Goal: Task Accomplishment & Management: Manage account settings

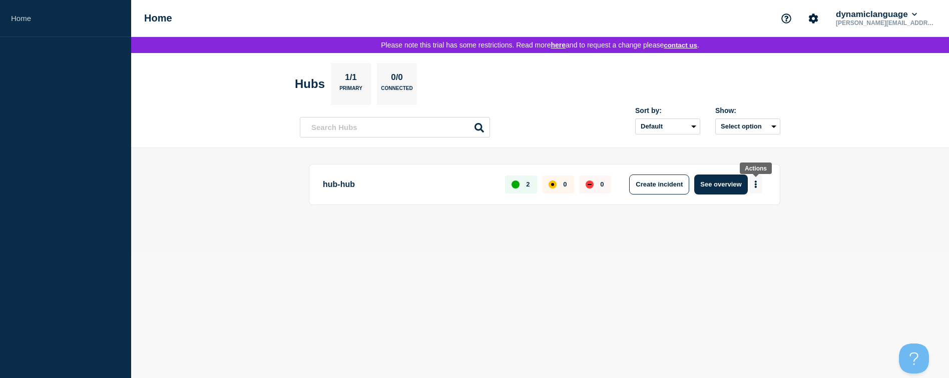
click at [757, 186] on button "More actions" at bounding box center [755, 184] width 13 height 19
click at [595, 234] on div "hub-hub 2 0 0 Create incident See overview" at bounding box center [540, 201] width 480 height 75
drag, startPoint x: 410, startPoint y: 189, endPoint x: 418, endPoint y: 189, distance: 8.0
click at [411, 189] on p "hub-hub" at bounding box center [408, 185] width 171 height 20
click at [755, 184] on icon "More actions" at bounding box center [756, 185] width 2 height 8
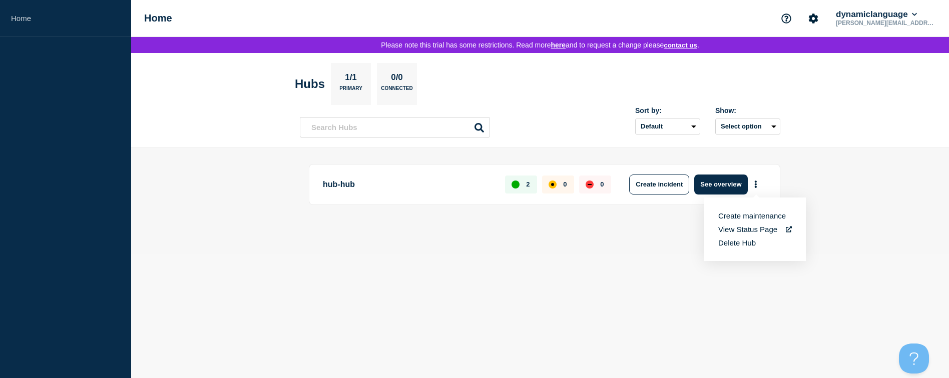
click at [732, 227] on link "View Status Page" at bounding box center [755, 229] width 74 height 9
click at [649, 227] on div "hub-hub 2 0 0 Create incident See overview" at bounding box center [540, 201] width 480 height 75
click at [755, 127] on button "Select option" at bounding box center [747, 127] width 65 height 16
click at [766, 108] on div "Show:" at bounding box center [747, 111] width 65 height 8
click at [431, 132] on input "text" at bounding box center [395, 127] width 190 height 21
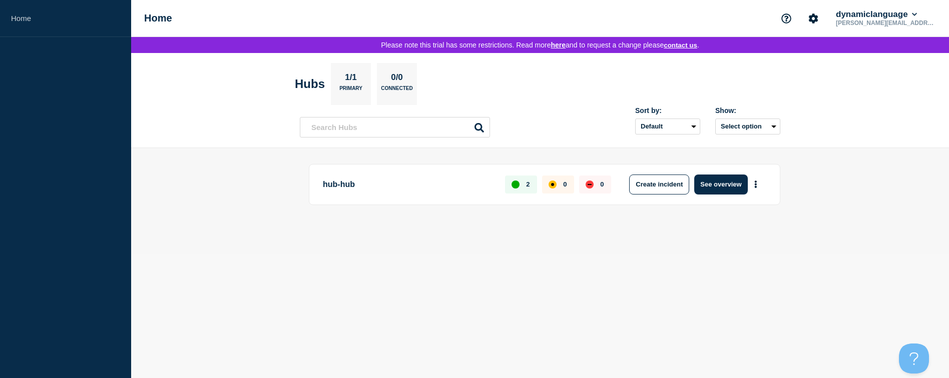
click at [905, 21] on p "[PERSON_NAME][EMAIL_ADDRESS][DOMAIN_NAME]" at bounding box center [886, 23] width 104 height 7
click at [917, 16] on icon at bounding box center [914, 14] width 5 height 3
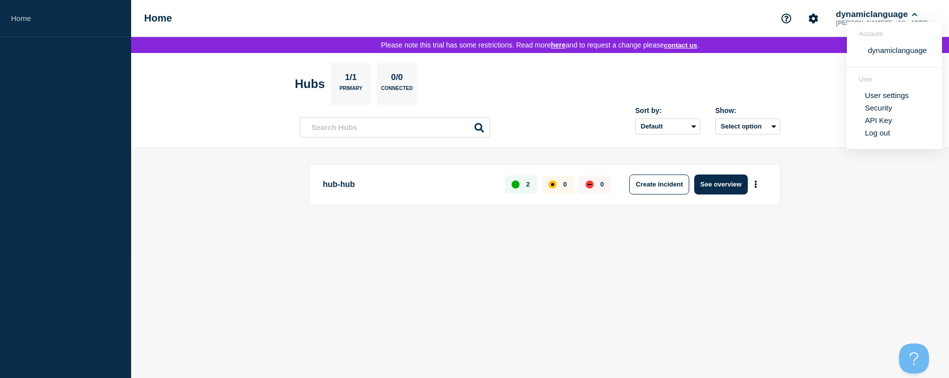
click at [810, 93] on header "Hubs 1/1 Primary 0/0 Connected Sort by: Default Last added Last updated Most ac…" at bounding box center [540, 100] width 818 height 95
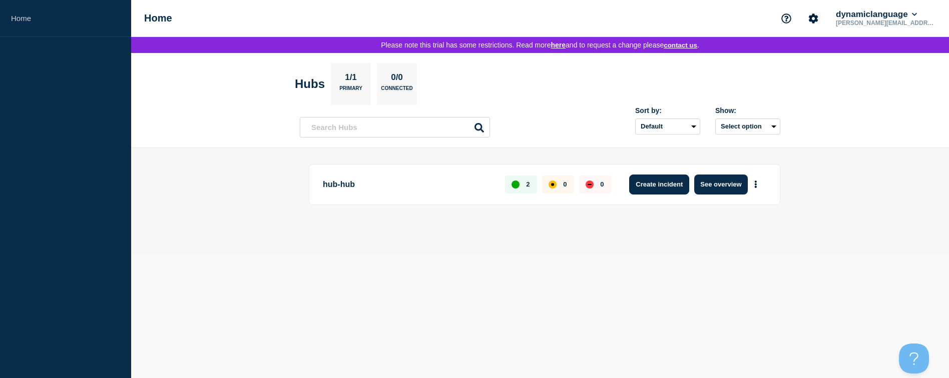
click at [672, 186] on button "Create incident" at bounding box center [659, 185] width 60 height 20
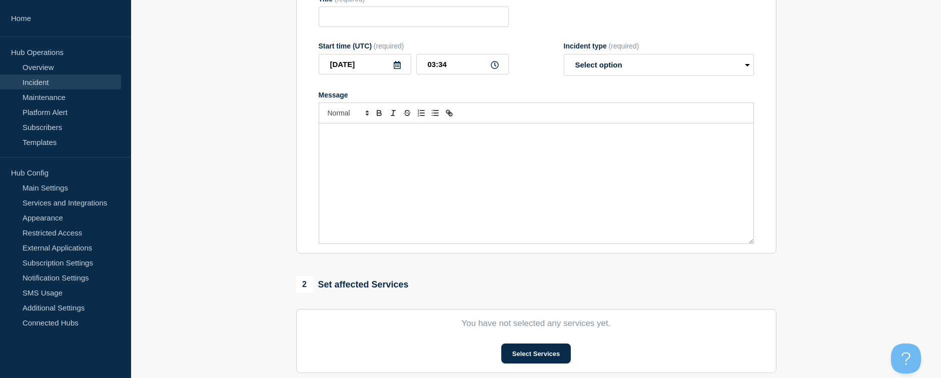
scroll to position [150, 0]
click at [689, 69] on select "Select option Investigating Identified Monitoring" at bounding box center [659, 65] width 190 height 22
click at [817, 89] on section "1 Provide details Title (required) Start time (UTC) (required) [DATE] 03:34 Inc…" at bounding box center [536, 238] width 810 height 573
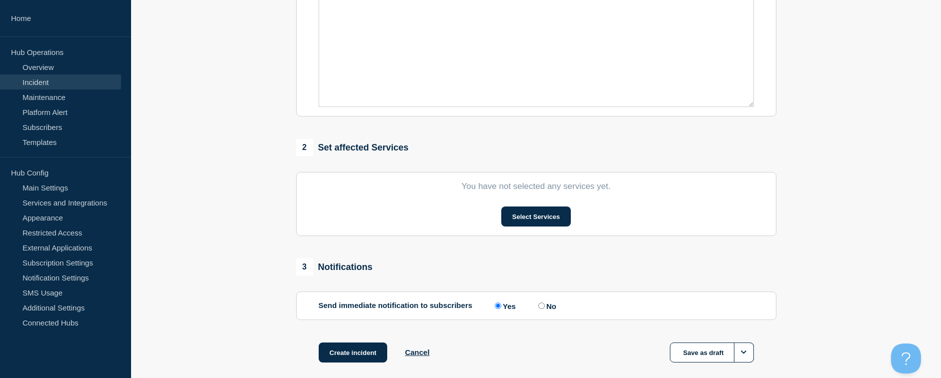
scroll to position [300, 0]
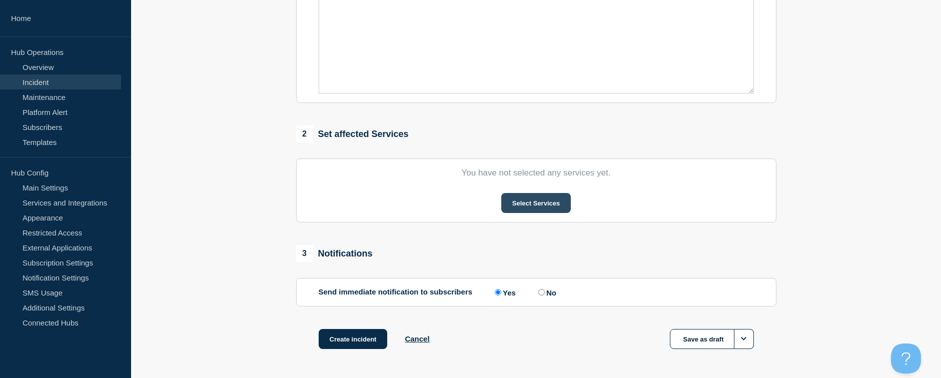
click at [560, 211] on button "Select Services" at bounding box center [536, 203] width 70 height 20
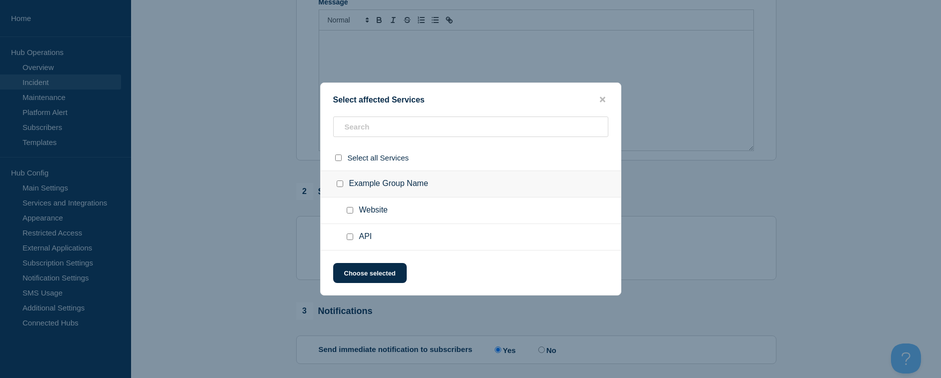
scroll to position [190, 0]
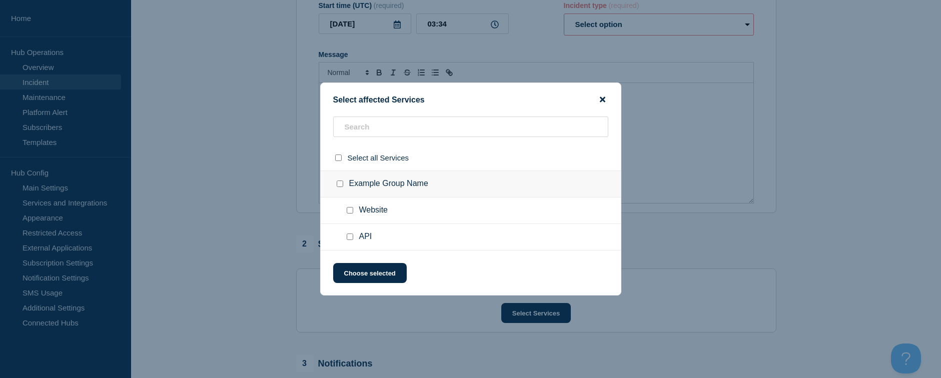
click at [601, 100] on icon "close button" at bounding box center [603, 100] width 6 height 6
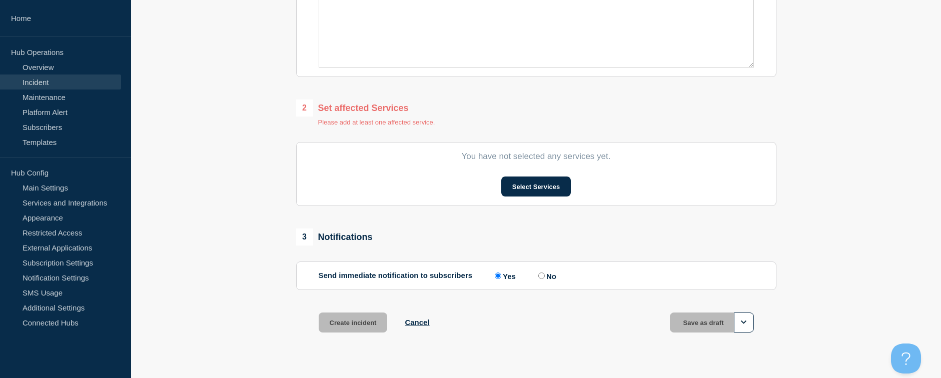
scroll to position [340, 0]
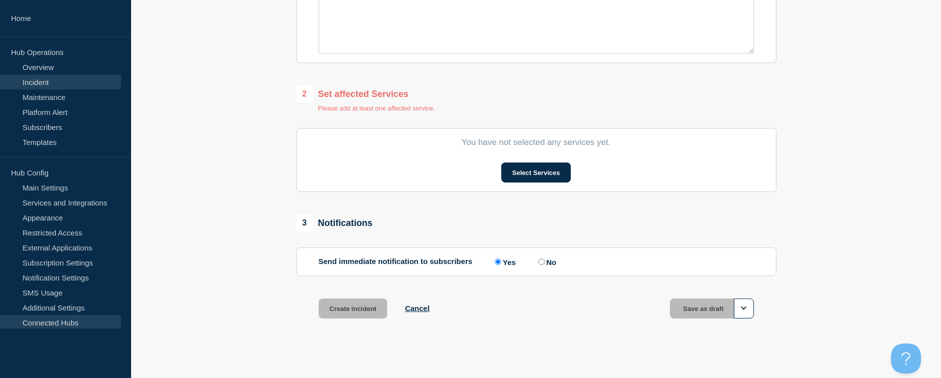
click at [63, 320] on link "Connected Hubs" at bounding box center [60, 322] width 121 height 15
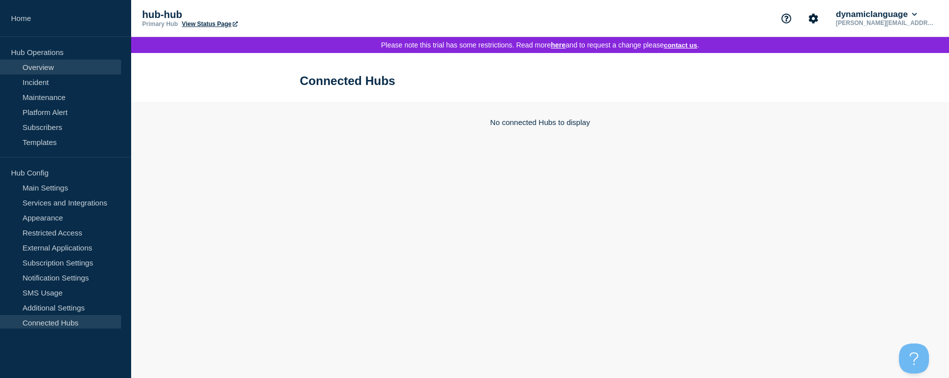
click at [42, 68] on link "Overview" at bounding box center [60, 67] width 121 height 15
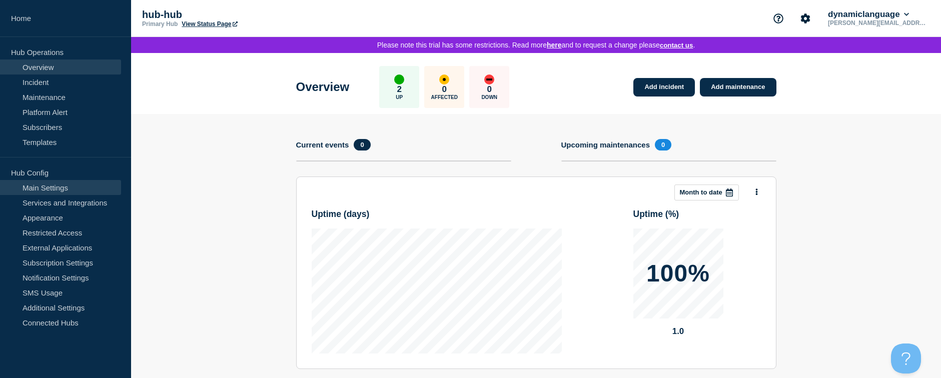
click at [61, 189] on link "Main Settings" at bounding box center [60, 187] width 121 height 15
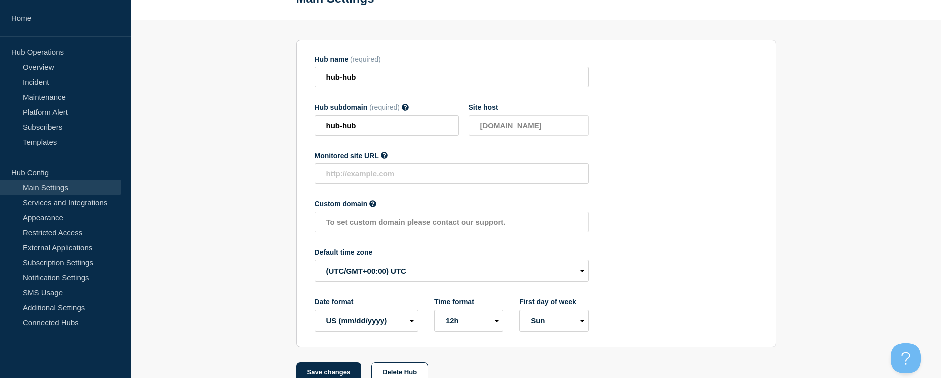
scroll to position [100, 0]
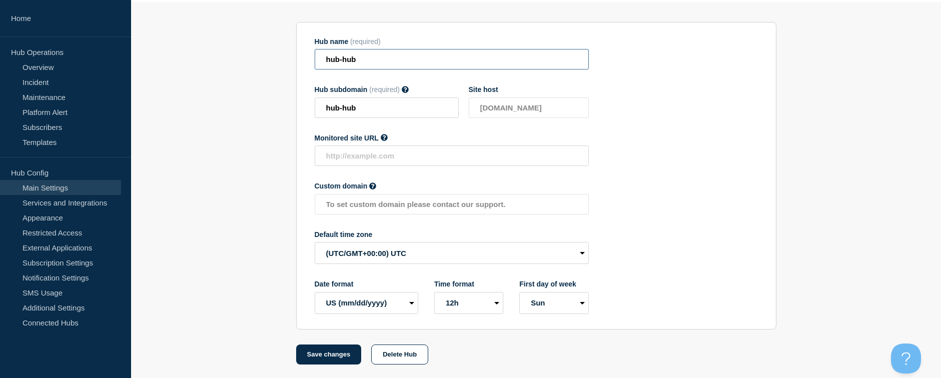
drag, startPoint x: 365, startPoint y: 64, endPoint x: 318, endPoint y: 62, distance: 47.6
click at [318, 62] on input "hub-hub" at bounding box center [452, 59] width 274 height 21
type input "translation"
drag, startPoint x: 365, startPoint y: 112, endPoint x: 316, endPoint y: 109, distance: 49.6
click at [316, 109] on input "hub-hub" at bounding box center [387, 108] width 144 height 21
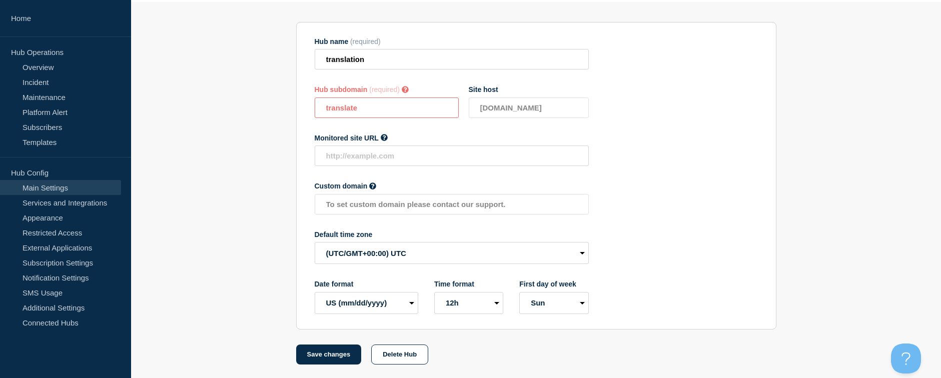
click at [394, 115] on input "translate" at bounding box center [387, 108] width 144 height 21
drag, startPoint x: 368, startPoint y: 106, endPoint x: 319, endPoint y: 109, distance: 49.1
click at [319, 109] on input "translate" at bounding box center [387, 108] width 144 height 21
type input "sdf"
drag, startPoint x: 337, startPoint y: 111, endPoint x: 306, endPoint y: 107, distance: 31.2
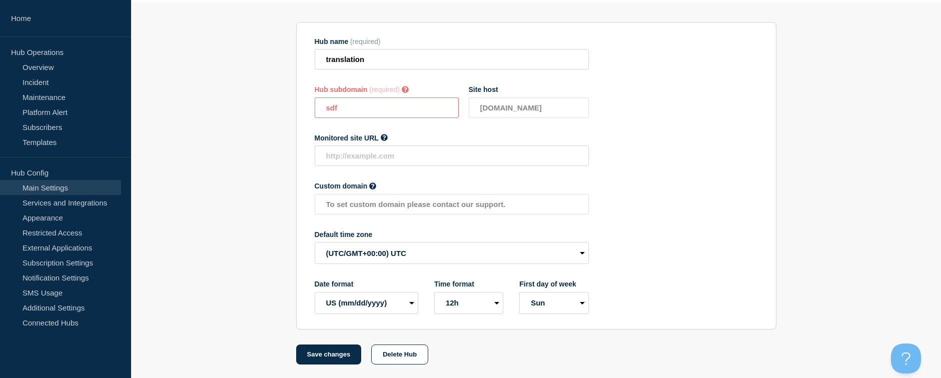
click at [306, 107] on section "Hub name (required) translation Hub subdomain (required) Must contain only ASCI…" at bounding box center [536, 176] width 480 height 308
type input "d"
type input "3"
type input "dfjd"
click at [343, 155] on input "text" at bounding box center [452, 156] width 274 height 21
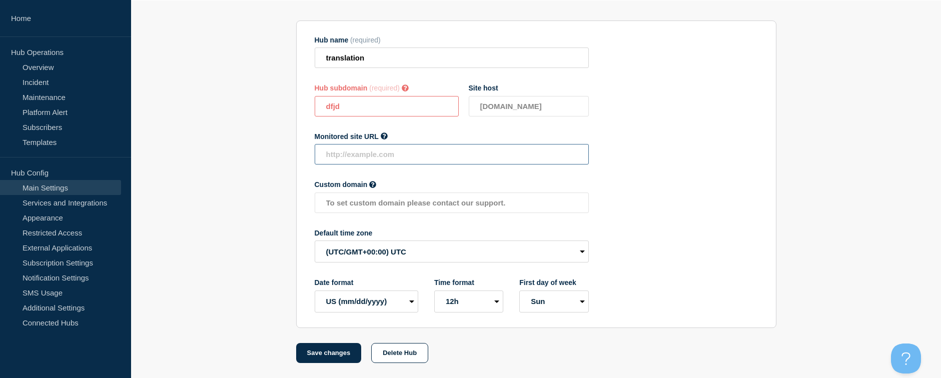
scroll to position [106, 0]
type input "[URL][DOMAIN_NAME]"
drag, startPoint x: 347, startPoint y: 109, endPoint x: 315, endPoint y: 107, distance: 32.1
click at [315, 107] on input "dfjd" at bounding box center [387, 106] width 144 height 21
type input "h"
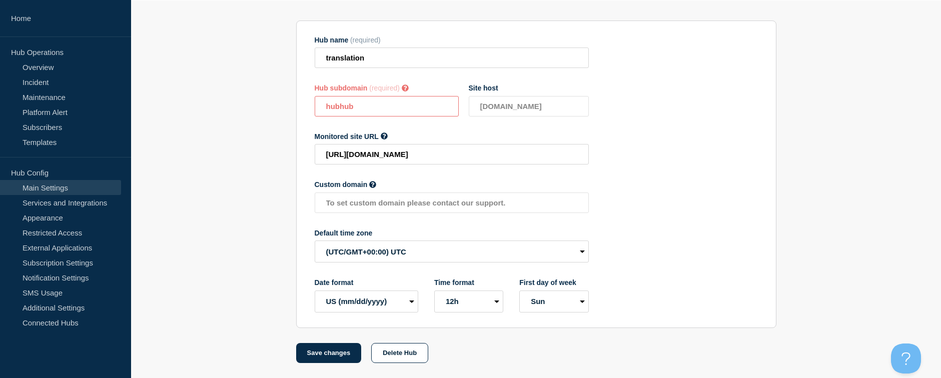
type input "hubhub"
click at [571, 252] on select "(SDT/GMT-11:00) [US_STATE] (SST/GMT-11:00) International Date Line West (SST/GM…" at bounding box center [452, 252] width 274 height 22
select select "America/Los_Angeles"
click at [315, 241] on select "(SDT/GMT-11:00) [US_STATE] (SST/GMT-11:00) International Date Line West (SST/GM…" at bounding box center [452, 252] width 274 height 22
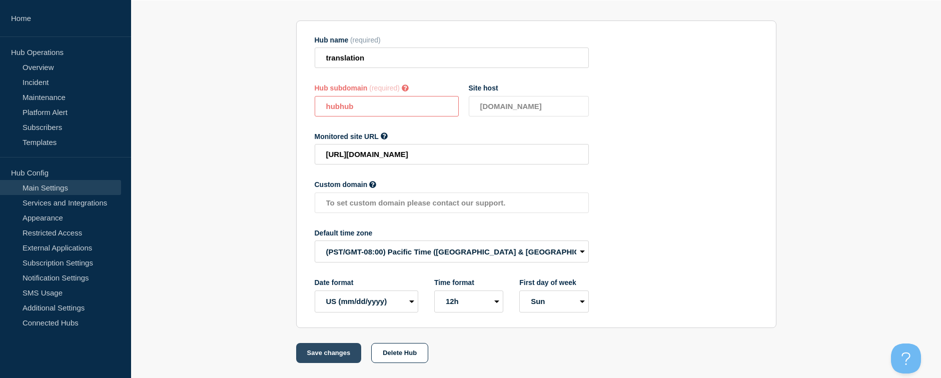
click at [338, 350] on button "Save changes" at bounding box center [329, 353] width 66 height 20
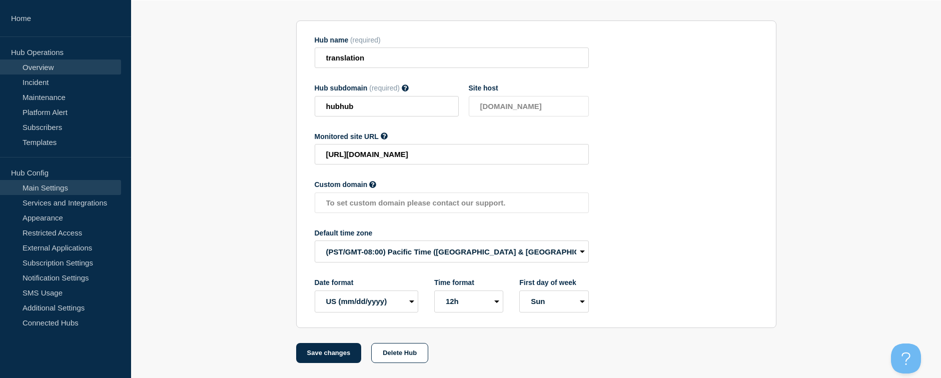
click at [36, 68] on link "Overview" at bounding box center [60, 67] width 121 height 15
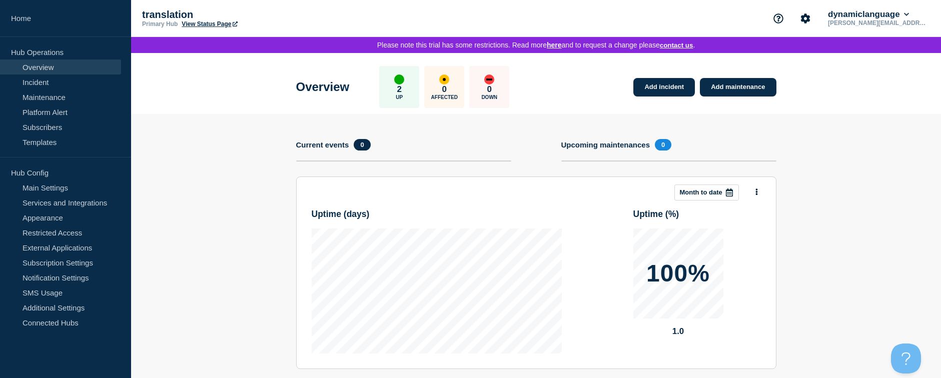
click at [209, 22] on link "View Status Page" at bounding box center [210, 24] width 56 height 7
click at [84, 188] on link "Main Settings" at bounding box center [60, 187] width 121 height 15
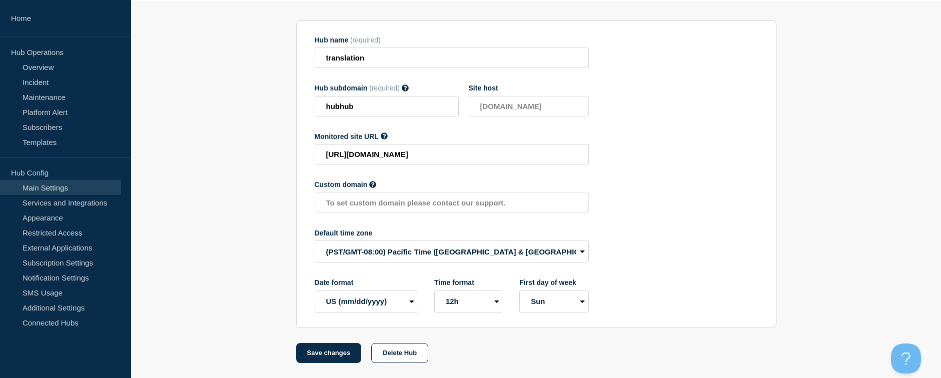
scroll to position [106, 0]
drag, startPoint x: 334, startPoint y: 58, endPoint x: 315, endPoint y: 55, distance: 19.2
click at [315, 55] on input "translation" at bounding box center [452, 58] width 274 height 21
type input "Plunet Portal"
click at [329, 349] on button "Save changes" at bounding box center [329, 353] width 66 height 20
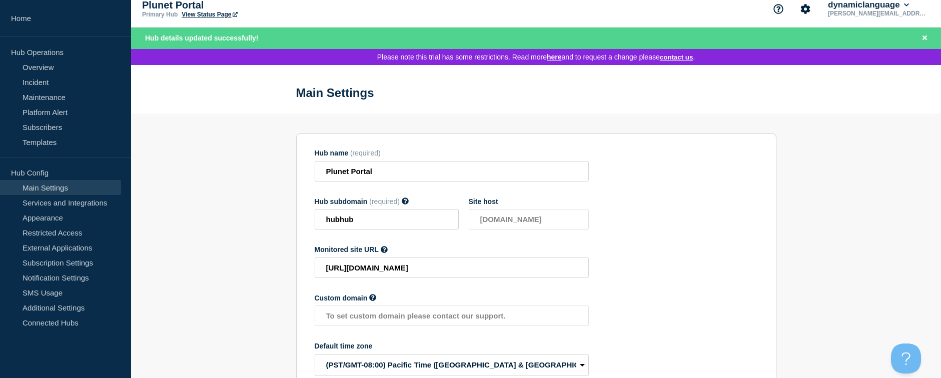
scroll to position [0, 0]
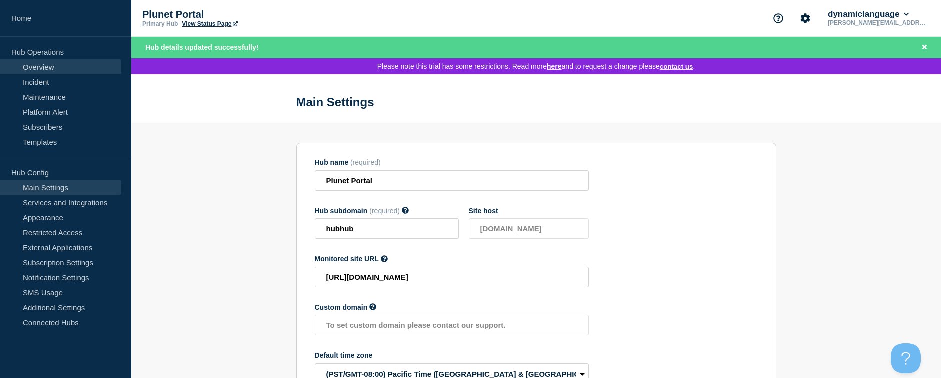
click at [61, 67] on link "Overview" at bounding box center [60, 67] width 121 height 15
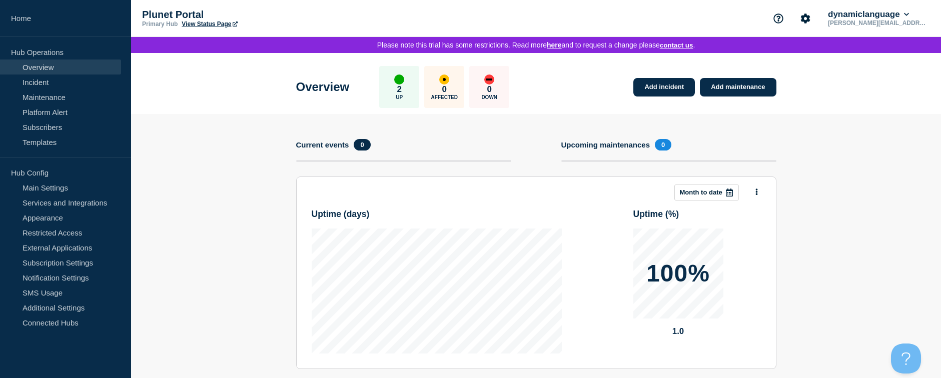
click at [207, 25] on link "View Status Page" at bounding box center [210, 24] width 56 height 7
click at [66, 185] on link "Main Settings" at bounding box center [60, 187] width 121 height 15
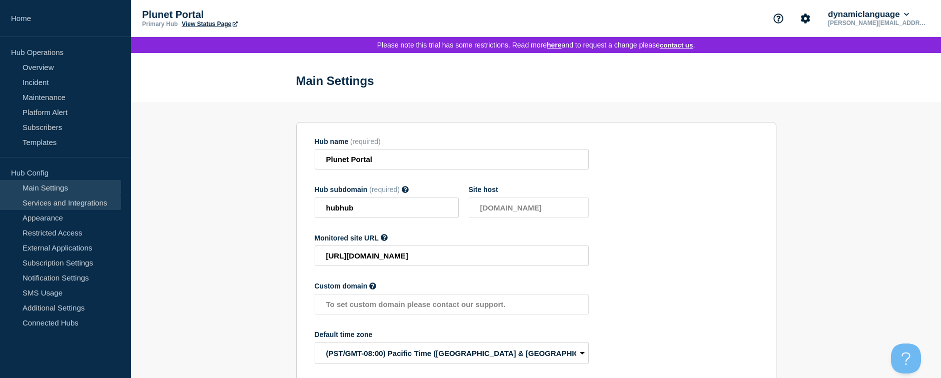
click at [70, 197] on link "Services and Integrations" at bounding box center [60, 202] width 121 height 15
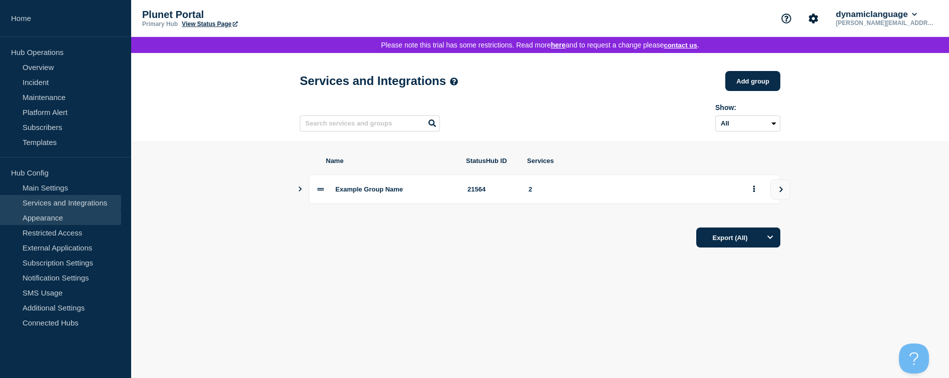
click at [53, 214] on link "Appearance" at bounding box center [60, 217] width 121 height 15
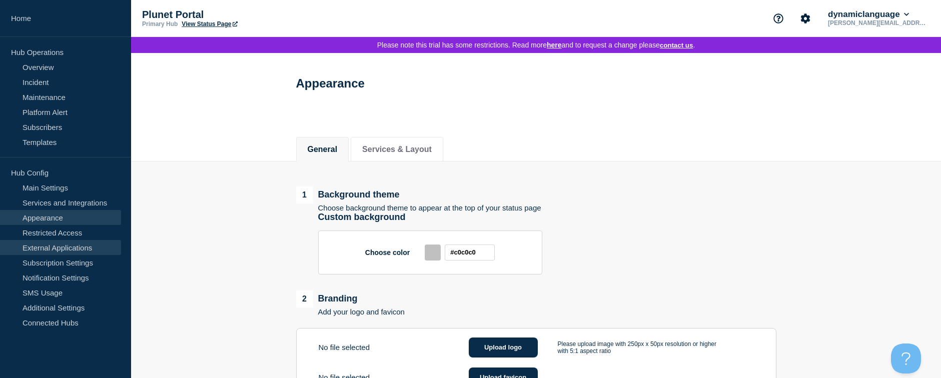
click at [68, 245] on link "External Applications" at bounding box center [60, 247] width 121 height 15
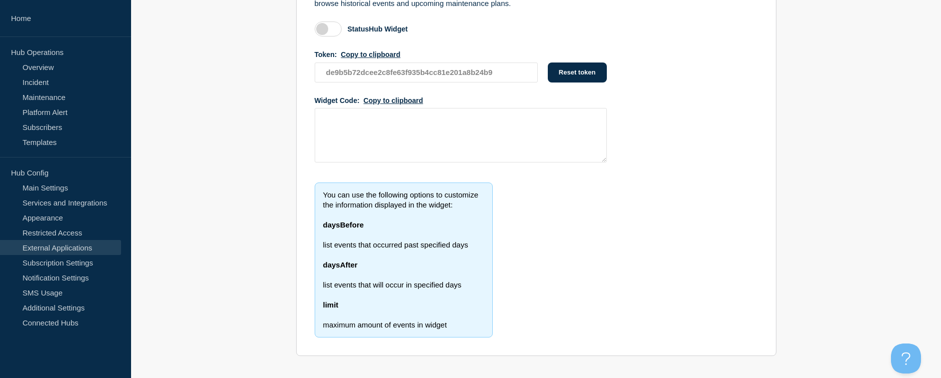
scroll to position [222, 0]
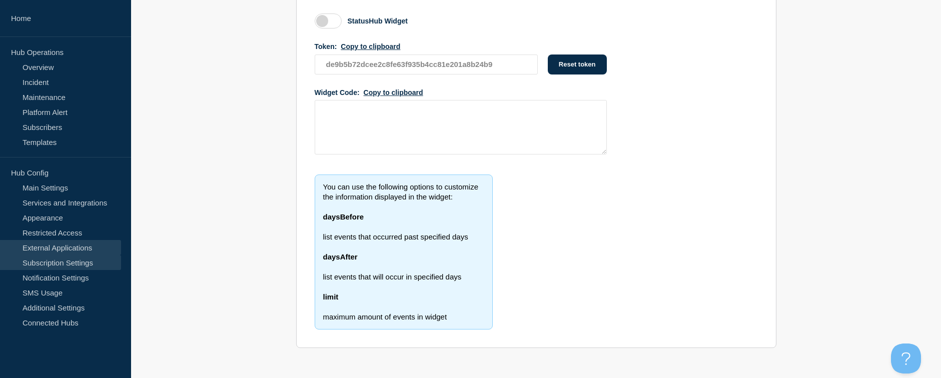
click at [84, 261] on link "Subscription Settings" at bounding box center [60, 262] width 121 height 15
